Goal: Task Accomplishment & Management: Manage account settings

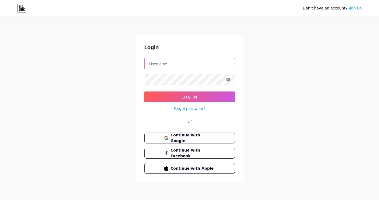
type input "[EMAIL_ADDRESS][DOMAIN_NAME]"
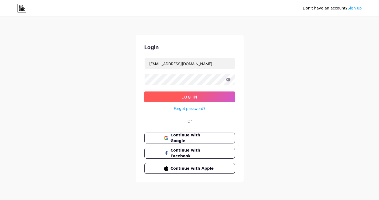
click at [182, 96] on span "Log In" at bounding box center [190, 97] width 16 height 5
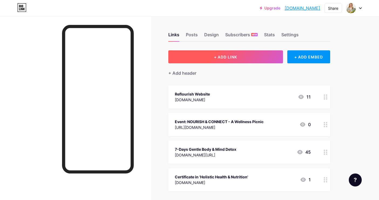
click at [237, 55] on span "+ ADD LINK" at bounding box center [225, 57] width 23 height 5
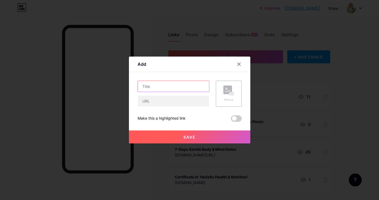
click at [187, 89] on input "text" at bounding box center [173, 86] width 71 height 11
type input "Wholesome Women's Table"
click at [222, 98] on div "Picture" at bounding box center [229, 93] width 26 height 26
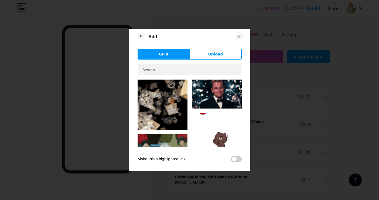
click at [239, 38] on icon at bounding box center [239, 36] width 4 height 4
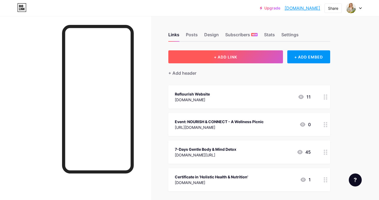
click at [243, 54] on button "+ ADD LINK" at bounding box center [226, 56] width 115 height 13
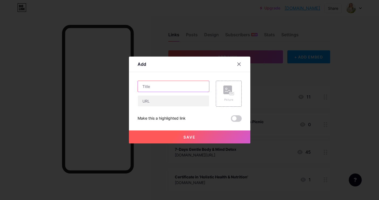
click at [185, 84] on input "text" at bounding box center [173, 86] width 71 height 11
type input "Wholesome Women's Table"
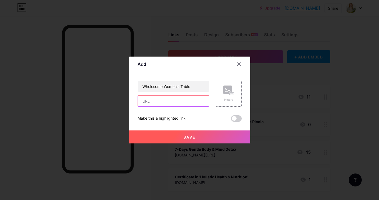
click at [184, 99] on input "text" at bounding box center [173, 100] width 71 height 11
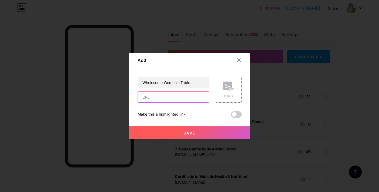
paste input "[URL][DOMAIN_NAME]"
type input "[URL][DOMAIN_NAME]"
click at [237, 115] on span at bounding box center [236, 114] width 11 height 6
click at [231, 116] on input "checkbox" at bounding box center [231, 116] width 0 height 0
click at [220, 130] on button "Save" at bounding box center [190, 132] width 122 height 13
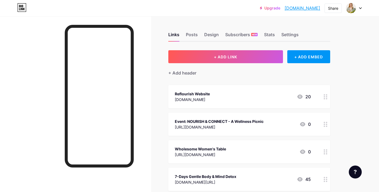
scroll to position [31, 0]
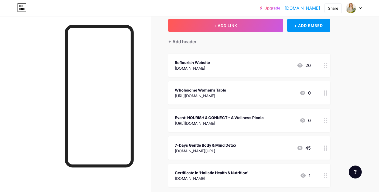
drag, startPoint x: 327, startPoint y: 92, endPoint x: 325, endPoint y: 59, distance: 33.3
click at [325, 59] on span "Reflourish Website [DOMAIN_NAME] 20 Wholesome Women's Table [URL][DOMAIN_NAME] …" at bounding box center [250, 120] width 162 height 133
click at [342, 88] on div "Links Posts Design Subscribers NEW Stats Settings + ADD LINK + ADD EMBED + Add …" at bounding box center [176, 142] width 353 height 314
click at [264, 123] on div "[URL][DOMAIN_NAME]" at bounding box center [219, 123] width 89 height 6
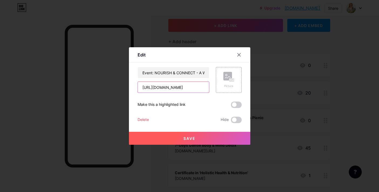
click at [200, 88] on input "[URL][DOMAIN_NAME]" at bounding box center [173, 87] width 71 height 11
drag, startPoint x: 208, startPoint y: 88, endPoint x: 130, endPoint y: 88, distance: 77.5
click at [130, 88] on div "Edit Content YouTube Play YouTube video without leaving your page. ADD Vimeo Pl…" at bounding box center [190, 96] width 122 height 98
type input "4881190440/1471979647500630?acontext=%7B%22event_action_history%22%3A[%7B%22ext…"
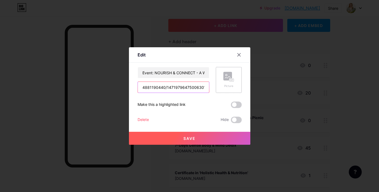
drag, startPoint x: 142, startPoint y: 87, endPoint x: 233, endPoint y: 88, distance: 91.0
click at [233, 88] on div "Event: NOURISH & CONNECT - A Wellness Picnic 4881190440/1471979647500630?aconte…" at bounding box center [190, 80] width 104 height 26
paste input "[URL][DOMAIN_NAME]"
type input "[URL][DOMAIN_NAME]"
click at [199, 136] on button "Save" at bounding box center [190, 138] width 122 height 13
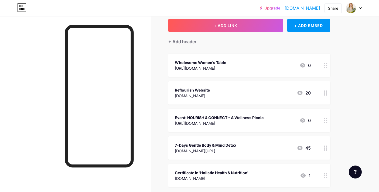
click at [325, 121] on icon at bounding box center [326, 120] width 4 height 5
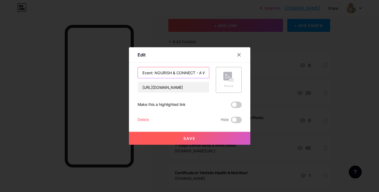
drag, startPoint x: 155, startPoint y: 72, endPoint x: 135, endPoint y: 72, distance: 20.3
click at [135, 72] on div "Edit Content YouTube Play YouTube video without leaving your page. ADD Vimeo Pl…" at bounding box center [190, 96] width 122 height 98
drag, startPoint x: 197, startPoint y: 74, endPoint x: 226, endPoint y: 74, distance: 29.2
click at [226, 74] on div "NOURISH & CONNECT - A Wellness Picnic [URL][DOMAIN_NAME] Picture" at bounding box center [190, 80] width 104 height 26
click at [203, 73] on input "NOURISH & CONNECT - A Wellness Picnic" at bounding box center [173, 72] width 71 height 11
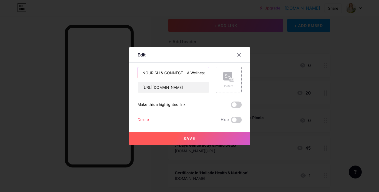
type input "NOURISH & CONNECT - A Wellness Picnic Event"
click at [198, 139] on button "Save" at bounding box center [190, 138] width 122 height 13
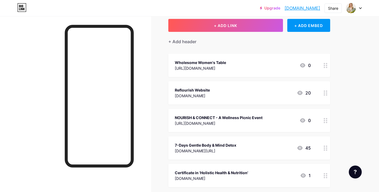
click at [348, 102] on div "Links Posts Design Subscribers NEW Stats Settings + ADD LINK + ADD EMBED + Add …" at bounding box center [176, 142] width 353 height 314
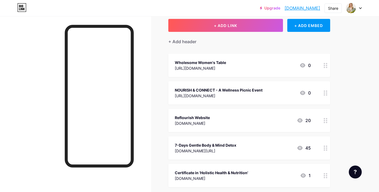
drag, startPoint x: 327, startPoint y: 149, endPoint x: 327, endPoint y: 117, distance: 31.3
click at [327, 117] on span "Wholesome Women's Table [URL][DOMAIN_NAME] 0 NOURISH & CONNECT - A Wellness Pic…" at bounding box center [250, 120] width 162 height 133
click at [335, 138] on div "Links Posts Design Subscribers NEW Stats Settings + ADD LINK + ADD EMBED + Add …" at bounding box center [176, 142] width 353 height 314
click at [226, 68] on div "[URL][DOMAIN_NAME]" at bounding box center [200, 68] width 51 height 6
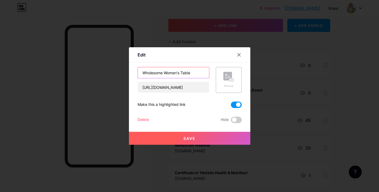
click at [204, 73] on input "Wholesome Women's Table" at bounding box center [173, 72] width 71 height 11
type input "Wholesome Women's Table Experience"
click at [193, 138] on span "Save" at bounding box center [190, 138] width 12 height 5
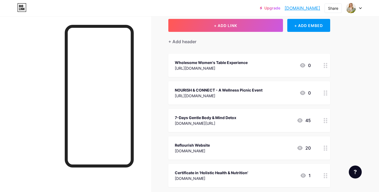
click at [248, 62] on div "Wholesome Women's Table Experience" at bounding box center [211, 63] width 73 height 6
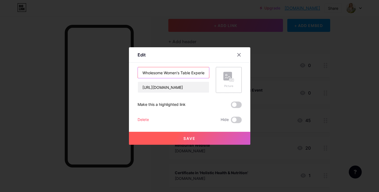
drag, startPoint x: 199, startPoint y: 73, endPoint x: 217, endPoint y: 73, distance: 17.8
click at [217, 73] on div "Wholesome Women's Table Experience [URL][DOMAIN_NAME] Picture" at bounding box center [190, 80] width 104 height 26
click at [205, 74] on input "Wholesome Women's Table Experience" at bounding box center [173, 72] width 71 height 11
type input "Wholesome Women's Table [DATE]"
click at [204, 138] on button "Save" at bounding box center [190, 138] width 122 height 13
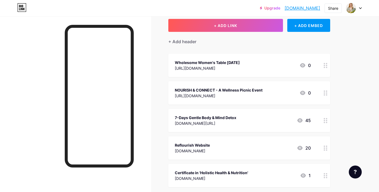
click at [263, 87] on div "NOURISH & CONNECT - A Wellness Picnic Event" at bounding box center [219, 90] width 88 height 6
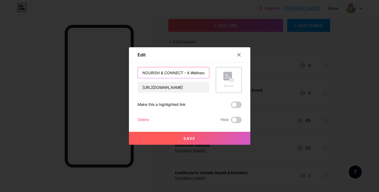
drag, startPoint x: 200, startPoint y: 75, endPoint x: 207, endPoint y: 74, distance: 6.8
click at [207, 75] on input "NOURISH & CONNECT - A Wellness Picnic Event" at bounding box center [173, 72] width 71 height 11
type input "NOURISH & CONNECT - A Wellness Picnic Eventseries"
click at [187, 139] on span "Save" at bounding box center [190, 138] width 12 height 5
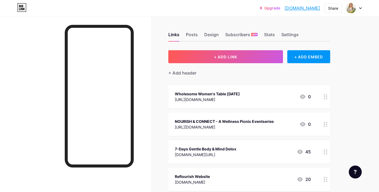
scroll to position [0, 0]
click at [358, 8] on div at bounding box center [355, 8] width 16 height 10
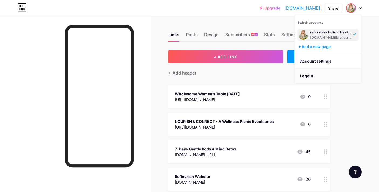
click at [311, 76] on li "Logout" at bounding box center [328, 76] width 67 height 15
